Goal: Task Accomplishment & Management: Use online tool/utility

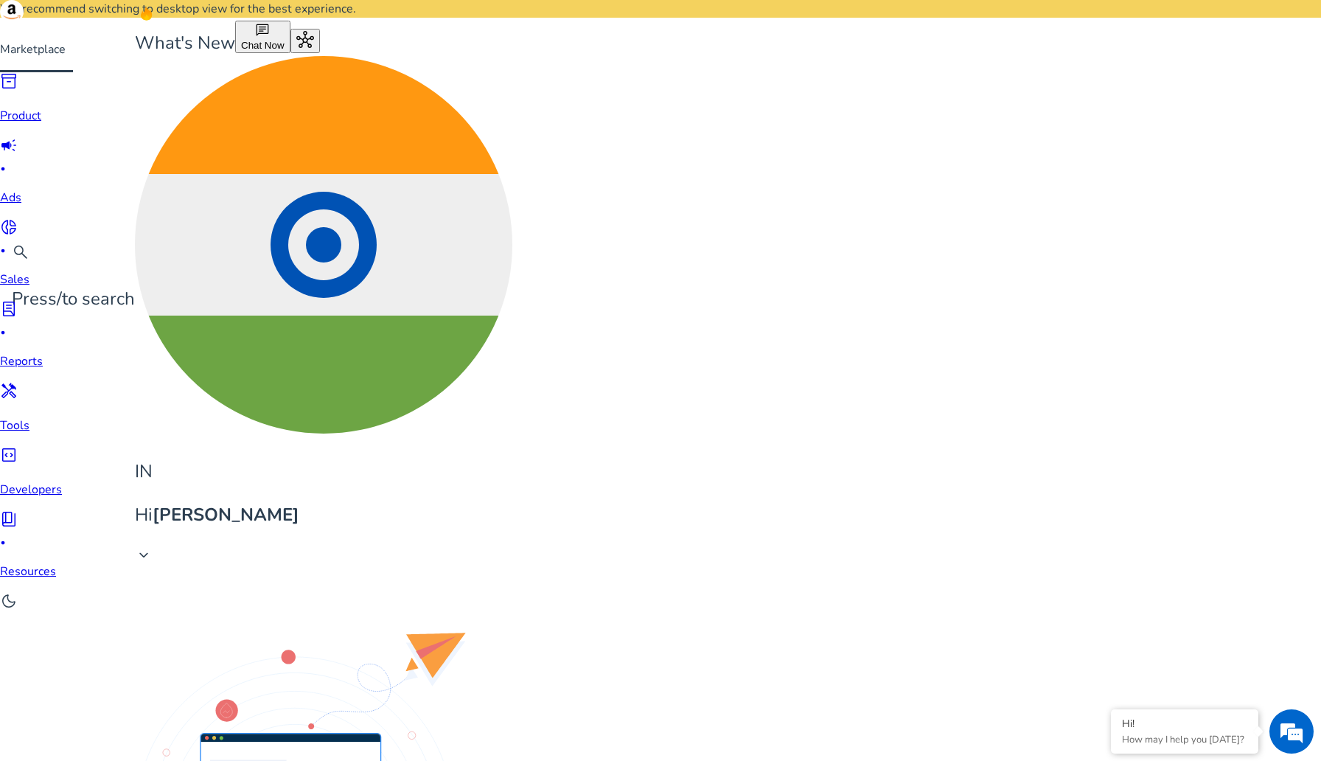
scroll to position [0, 282]
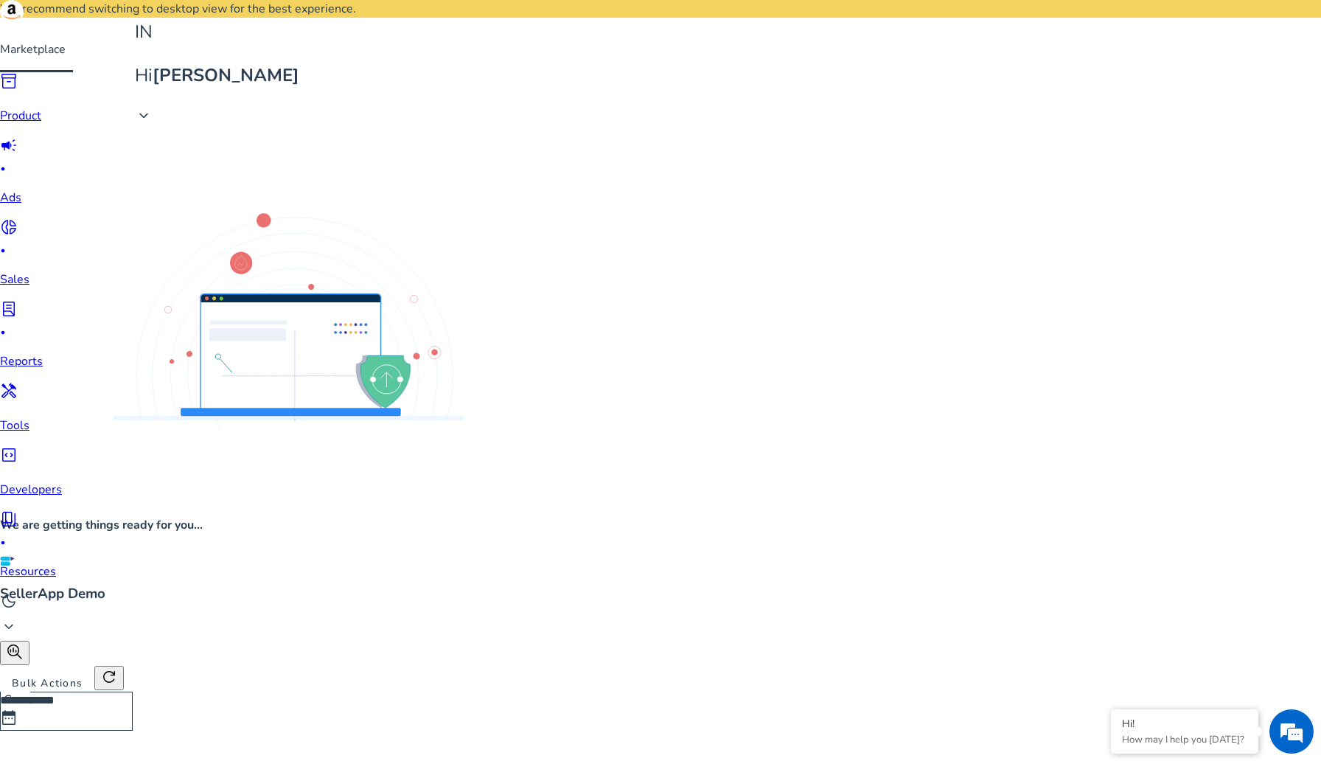
click at [29, 0] on div at bounding box center [36, 0] width 73 height 0
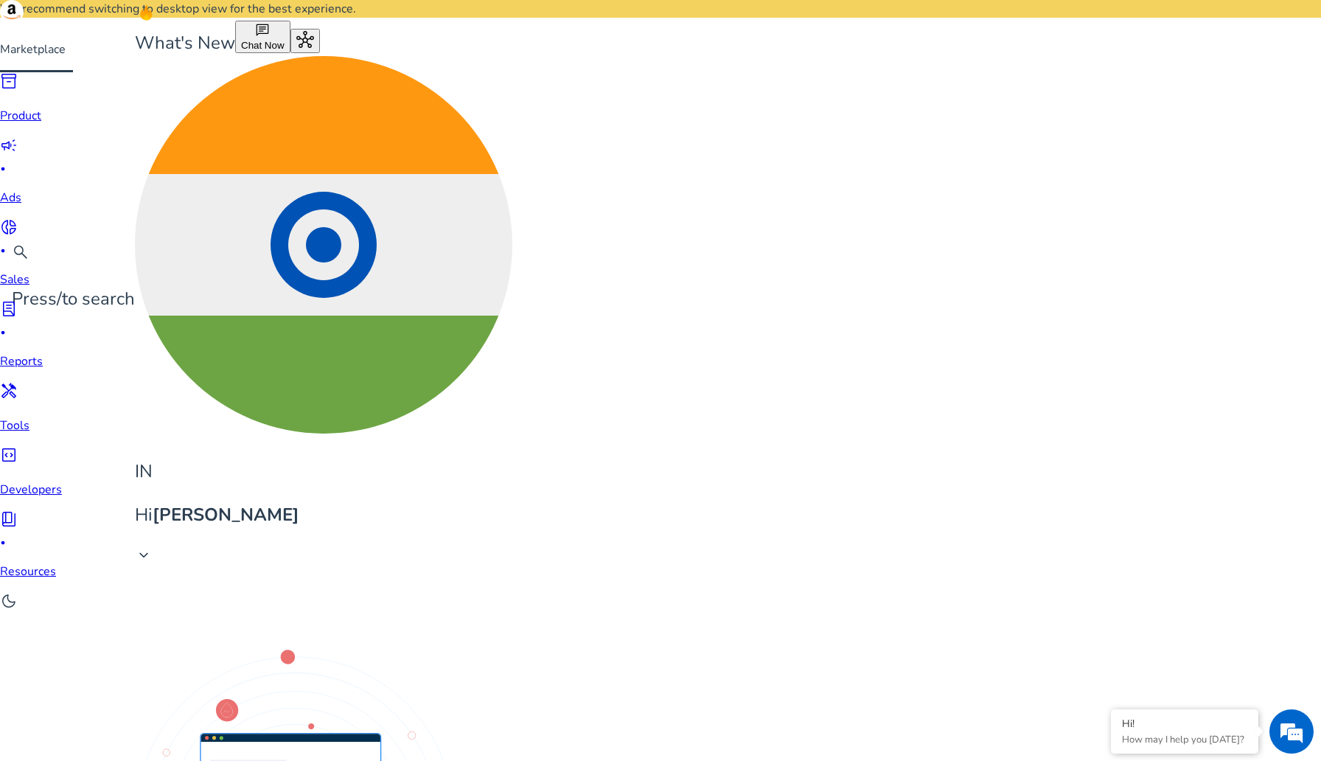
click at [10, 175] on link "campaign fiber_manual_record Ads" at bounding box center [31, 171] width 62 height 70
